Goal: Check status: Check status

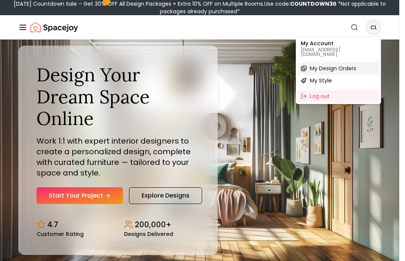
click at [343, 66] on span "My Design Orders" at bounding box center [333, 69] width 46 height 8
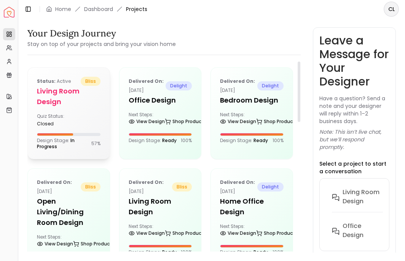
click at [84, 121] on div "Quiz Status: closed" at bounding box center [69, 120] width 64 height 14
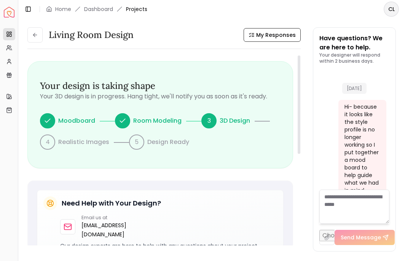
scroll to position [605, 0]
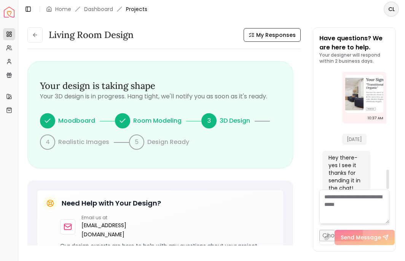
drag, startPoint x: 385, startPoint y: 181, endPoint x: 386, endPoint y: 177, distance: 4.3
click at [386, 177] on div "[DATE] Hi- because it looks like the style profile is no longer working so I pu…" at bounding box center [354, 129] width 70 height 119
drag, startPoint x: 386, startPoint y: 178, endPoint x: 364, endPoint y: 164, distance: 26.3
click at [386, 189] on div at bounding box center [387, 179] width 3 height 19
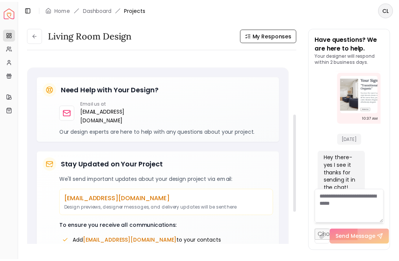
scroll to position [188, 0]
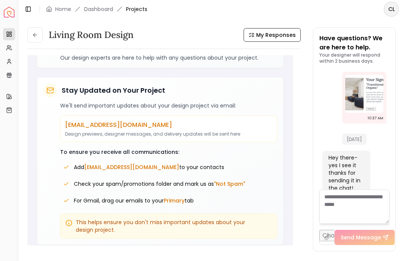
click at [11, 17] on img "Spacejoy" at bounding box center [9, 12] width 11 height 11
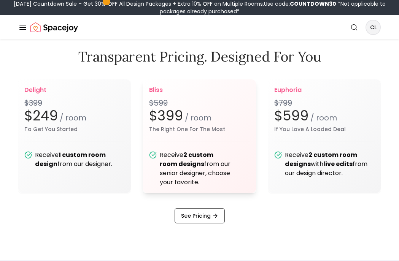
scroll to position [913, 0]
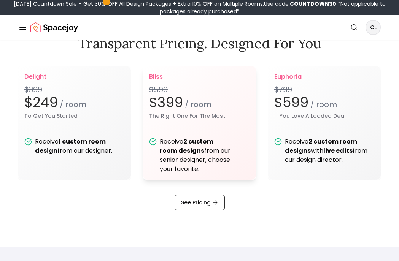
click at [217, 140] on div "Receive 2 custom room designs from our senior designer, choose your favorite." at bounding box center [205, 155] width 90 height 37
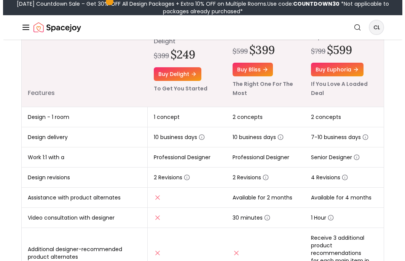
scroll to position [152, 0]
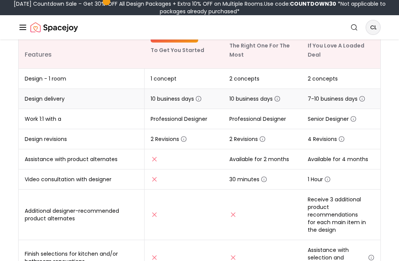
click at [278, 98] on icon "button" at bounding box center [277, 99] width 6 height 6
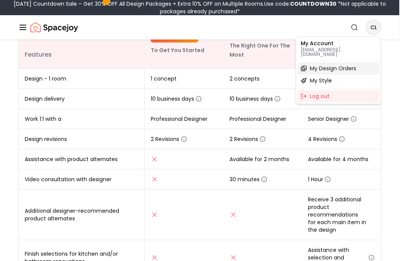
click at [347, 65] on span "My Design Orders" at bounding box center [333, 69] width 46 height 8
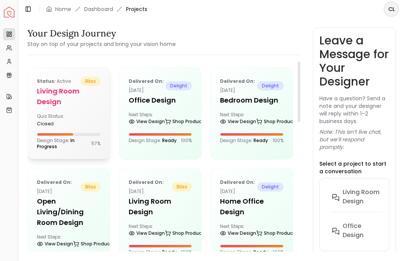
click at [80, 106] on h5 "Living Room Design" at bounding box center [69, 96] width 64 height 21
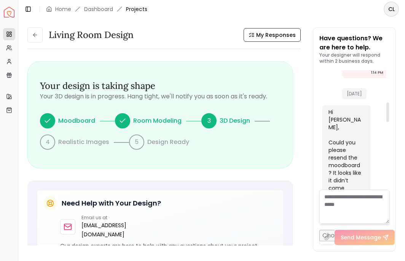
scroll to position [311, 0]
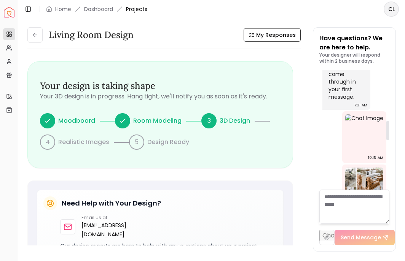
click at [370, 169] on img at bounding box center [364, 187] width 38 height 38
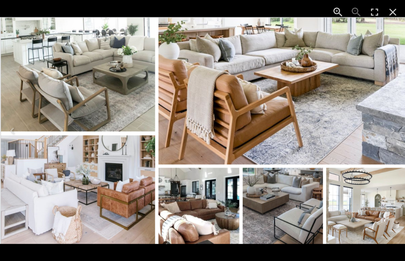
click at [389, 16] on icon "Close" at bounding box center [392, 12] width 12 height 12
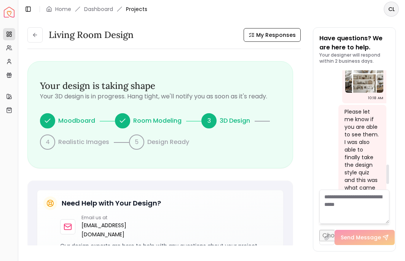
scroll to position [615, 0]
